Goal: Find specific page/section: Find specific page/section

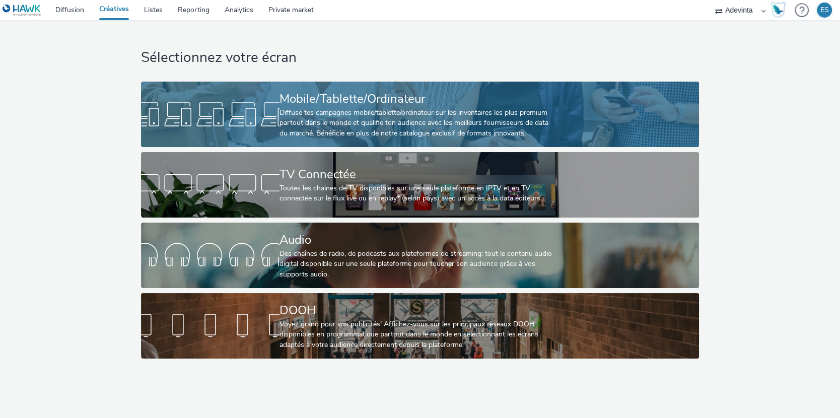
click at [302, 112] on div "Diffuse tes campagnes mobile/tablette/ordinateur sur les inventaires les plus p…" at bounding box center [417, 123] width 277 height 31
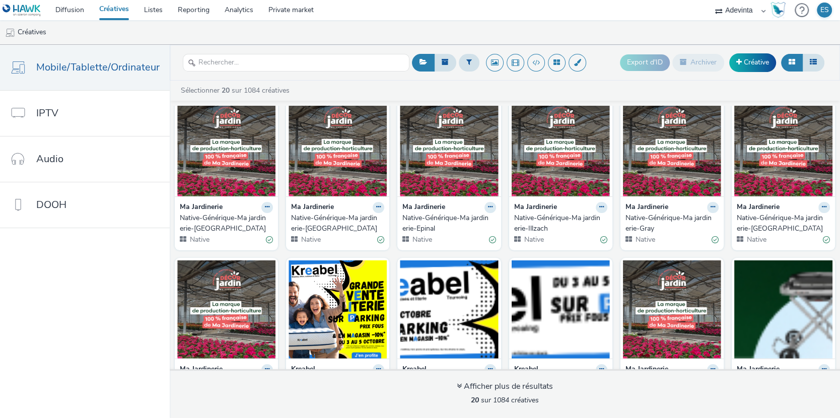
scroll to position [179, 0]
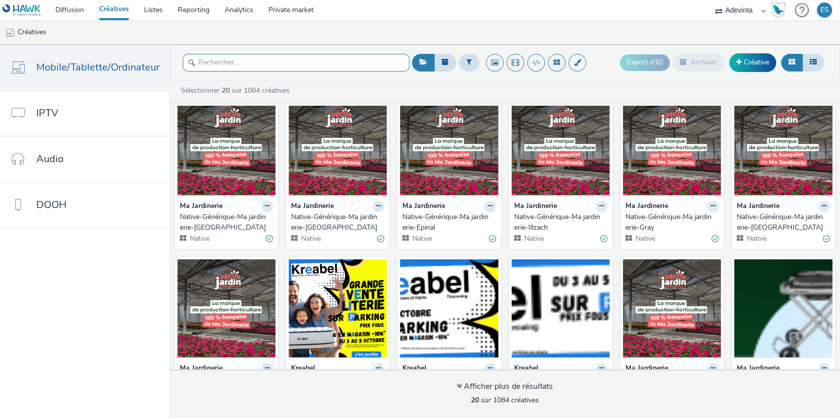
click at [276, 59] on input "text" at bounding box center [296, 63] width 227 height 18
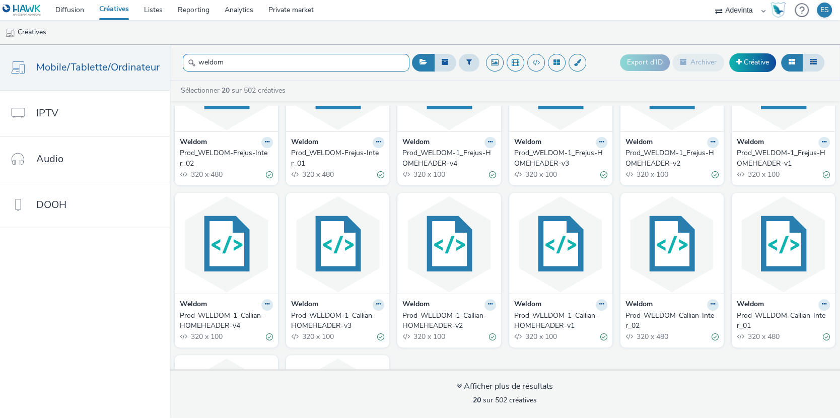
scroll to position [1, 0]
drag, startPoint x: 232, startPoint y: 64, endPoint x: 170, endPoint y: 64, distance: 61.4
click at [170, 64] on header "weldom Export d'ID Archiver Créative" at bounding box center [505, 63] width 670 height 36
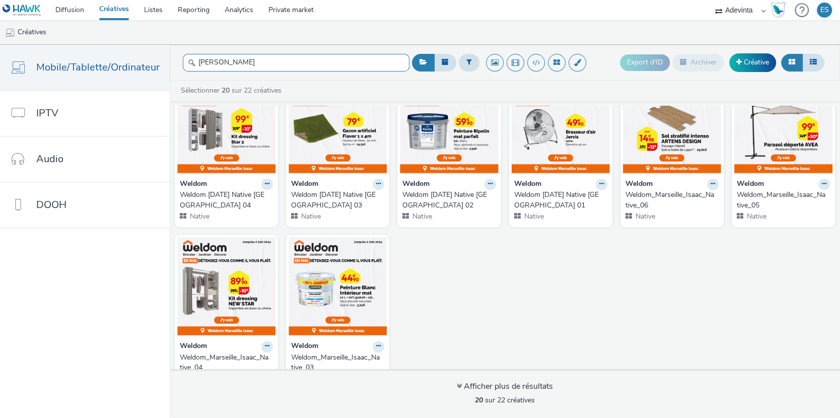
scroll to position [384, 0]
type input "[PERSON_NAME]"
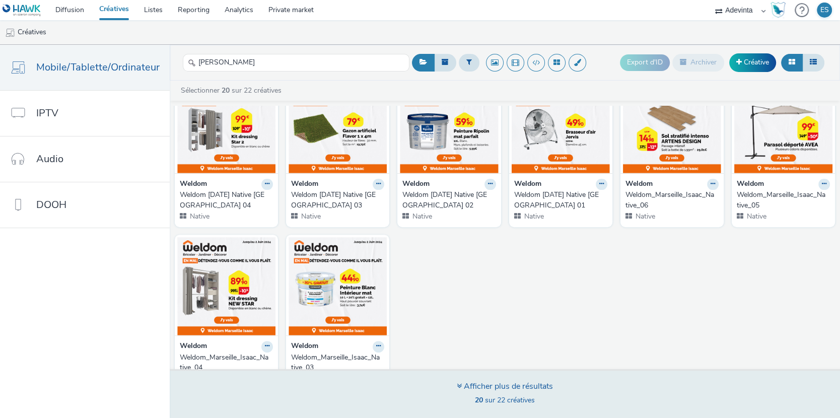
click at [458, 385] on icon at bounding box center [459, 386] width 5 height 8
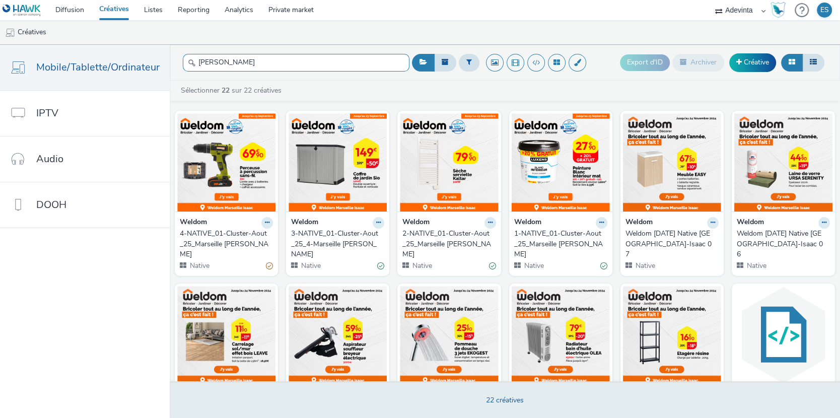
click at [231, 65] on input "[PERSON_NAME]" at bounding box center [296, 63] width 227 height 18
drag, startPoint x: 231, startPoint y: 65, endPoint x: 171, endPoint y: 65, distance: 59.4
click at [171, 65] on header "isaac Export d'ID Archiver Créative" at bounding box center [505, 63] width 670 height 36
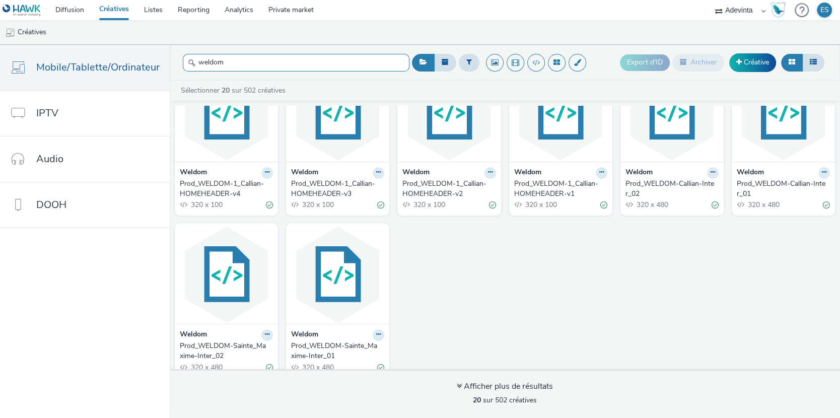
scroll to position [384, 0]
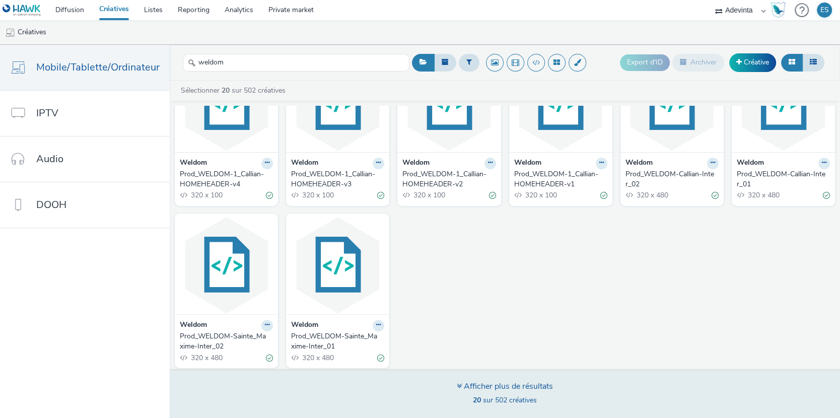
click at [459, 386] on icon at bounding box center [459, 386] width 5 height 8
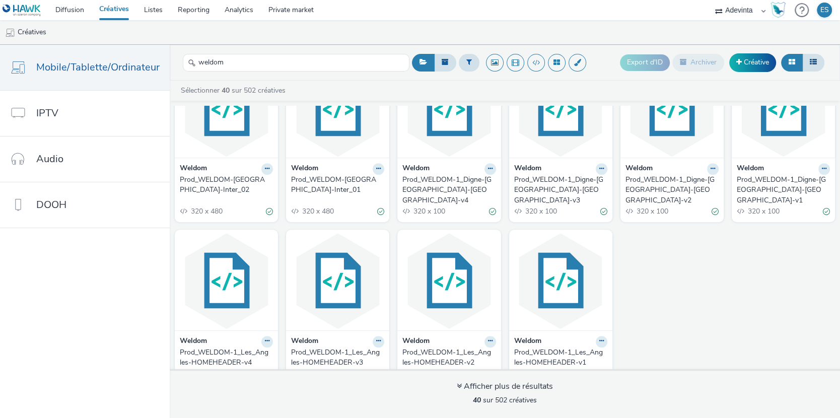
scroll to position [869, 0]
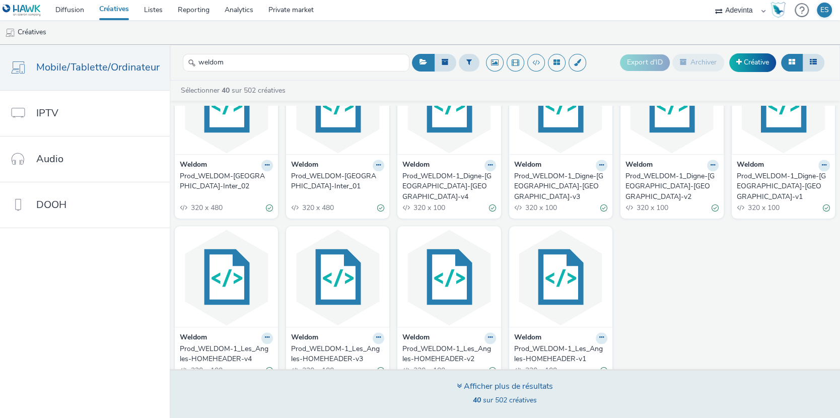
click at [459, 385] on icon at bounding box center [459, 386] width 5 height 8
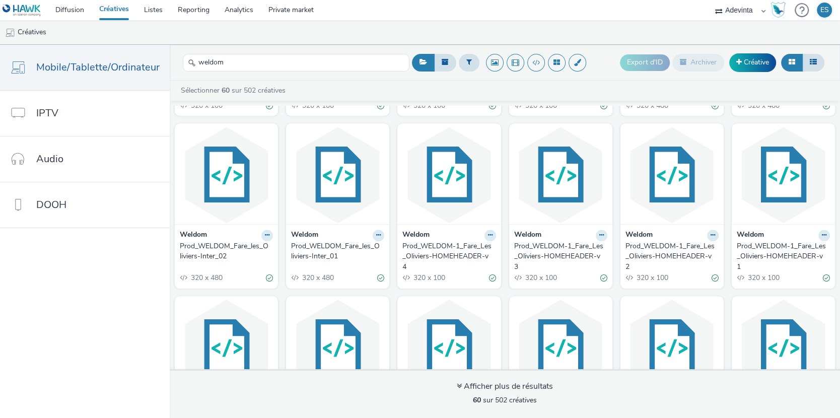
scroll to position [1139, 0]
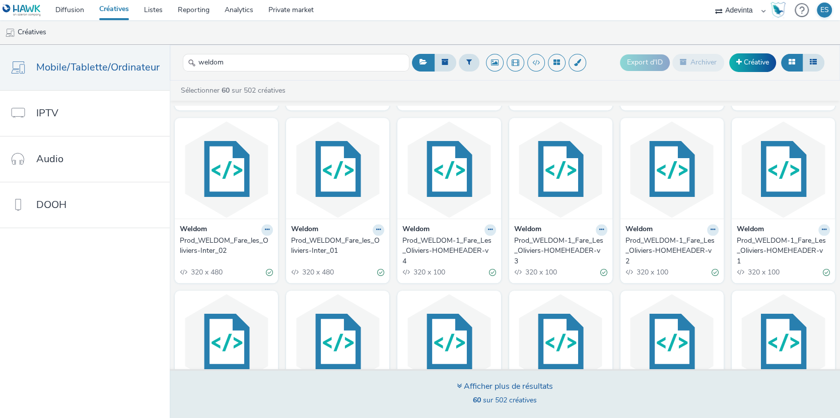
click at [459, 386] on icon at bounding box center [459, 386] width 5 height 8
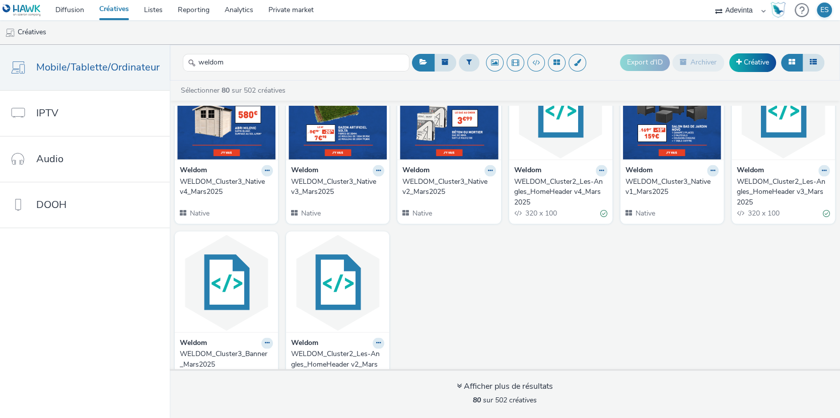
scroll to position [2060, 0]
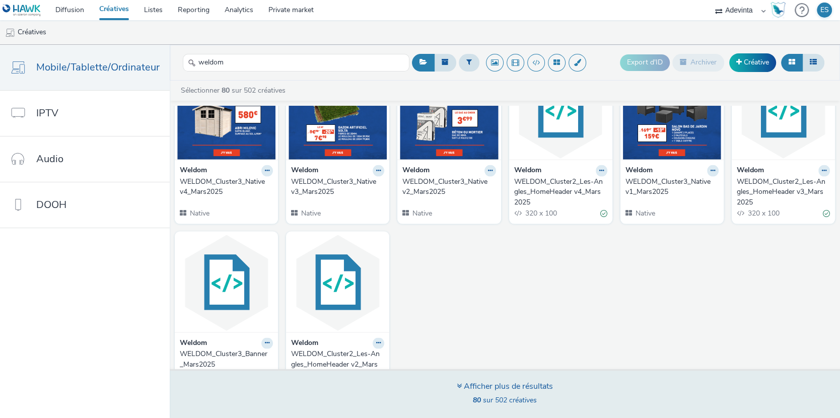
click at [458, 386] on icon at bounding box center [459, 386] width 5 height 8
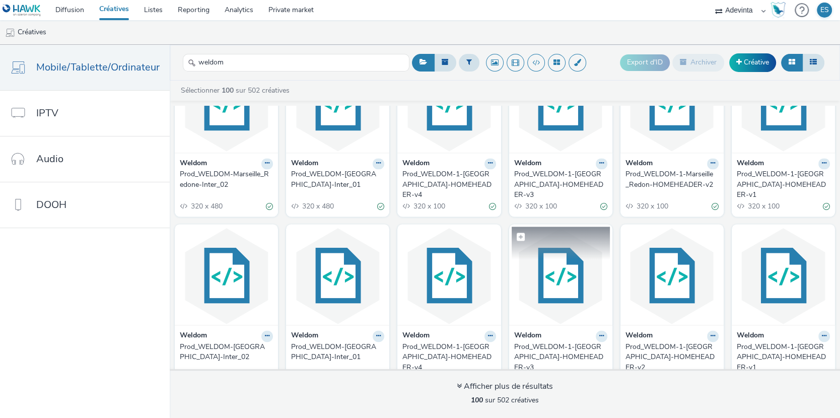
scroll to position [1356, 0]
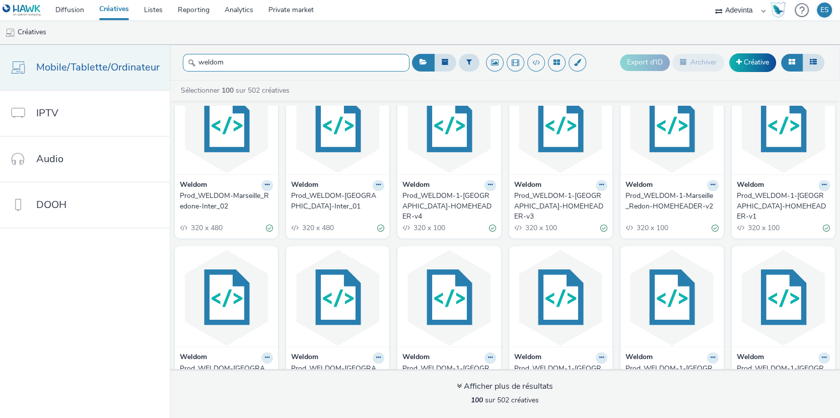
drag, startPoint x: 233, startPoint y: 57, endPoint x: 163, endPoint y: 58, distance: 70.0
click at [163, 58] on div "Mobile/Tablette/Ordinateur IPTV Audio DOOH weldom Export d'ID Archiver Créative…" at bounding box center [420, 231] width 840 height 373
drag, startPoint x: 226, startPoint y: 63, endPoint x: 161, endPoint y: 63, distance: 65.0
click at [161, 63] on div "Mobile/Tablette/Ordinateur IPTV Audio DOOH weldom Export d'ID Archiver Créative…" at bounding box center [420, 231] width 840 height 373
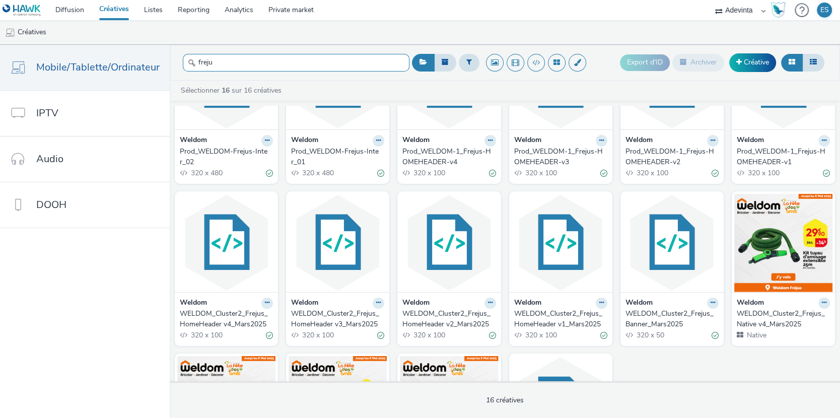
scroll to position [77, 0]
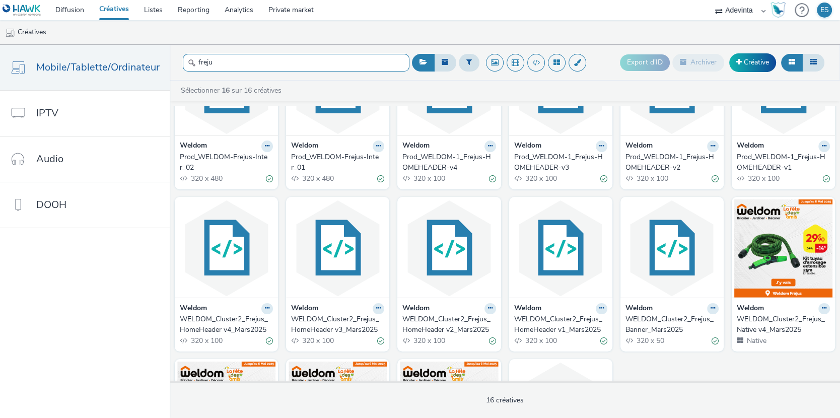
type input "freju"
click at [210, 155] on div "Prod_WELDOM-Frejus-Inter_02" at bounding box center [224, 162] width 89 height 21
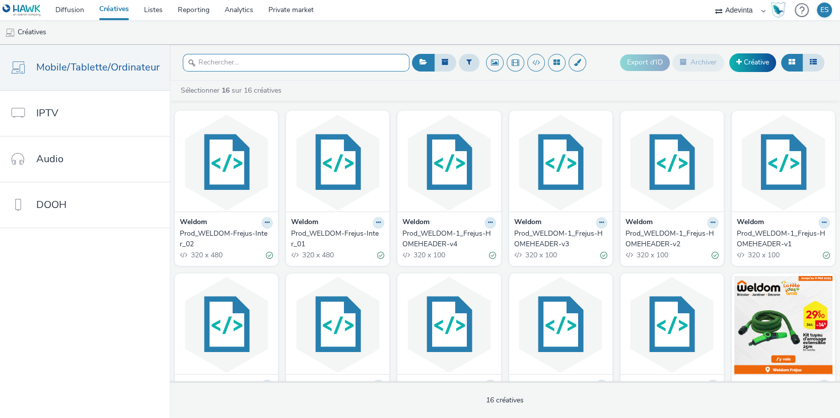
click at [221, 61] on input "text" at bounding box center [296, 63] width 227 height 18
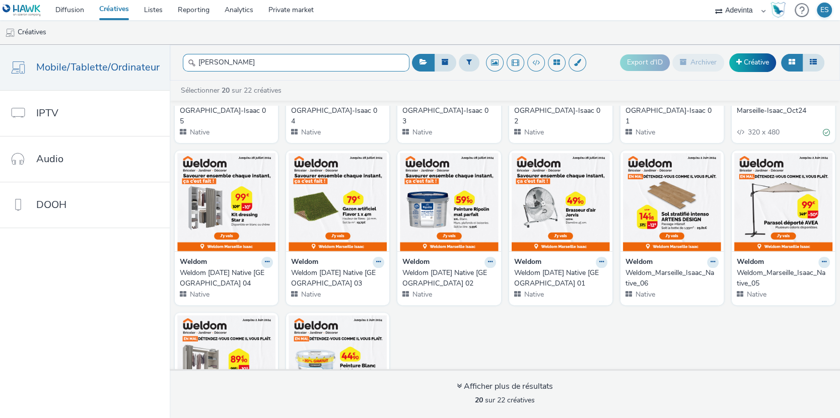
scroll to position [306, 0]
type input "[PERSON_NAME]"
click at [58, 13] on link "Diffusion" at bounding box center [70, 10] width 44 height 20
